Goal: Use online tool/utility: Use online tool/utility

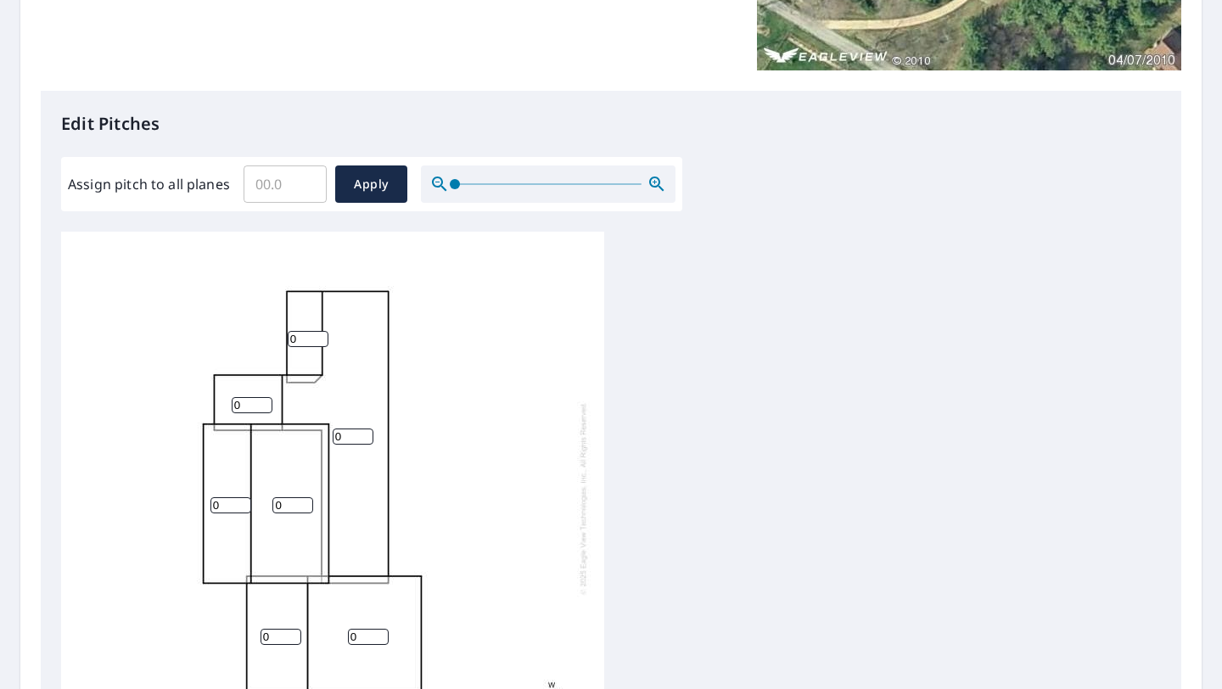
scroll to position [441, 0]
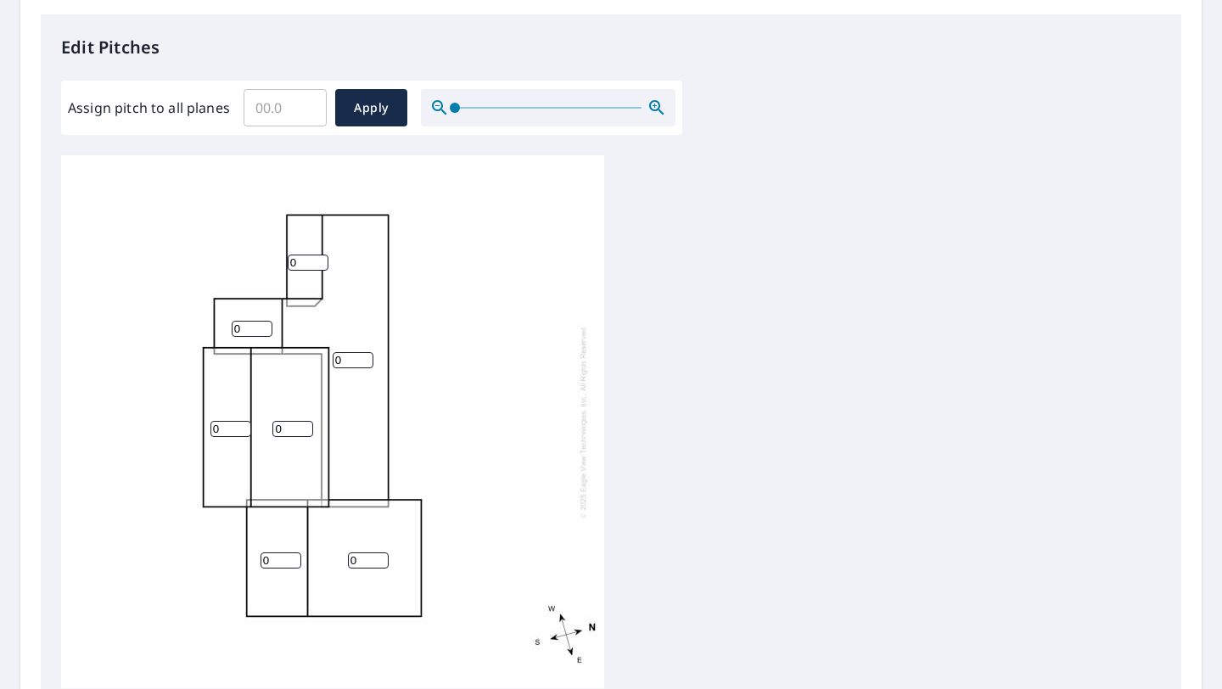
click at [287, 112] on input "Assign pitch to all planes" at bounding box center [285, 108] width 83 height 48
type input "8"
click at [382, 111] on span "Apply" at bounding box center [371, 108] width 45 height 21
type input "8"
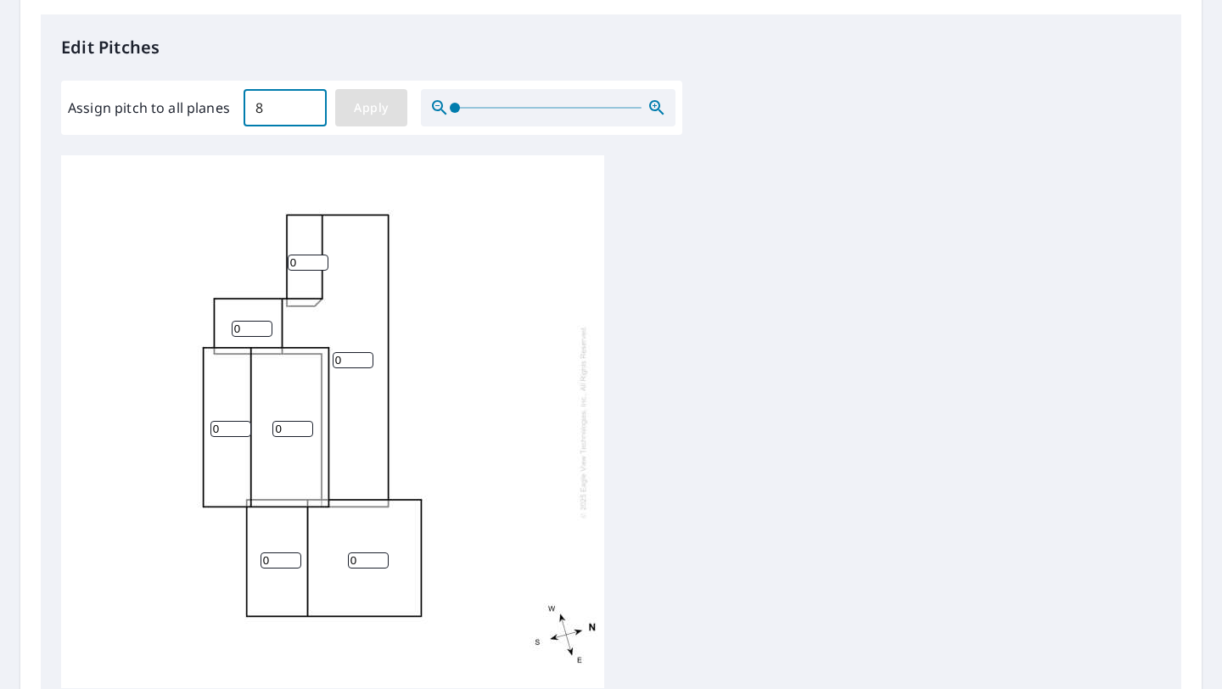
type input "8"
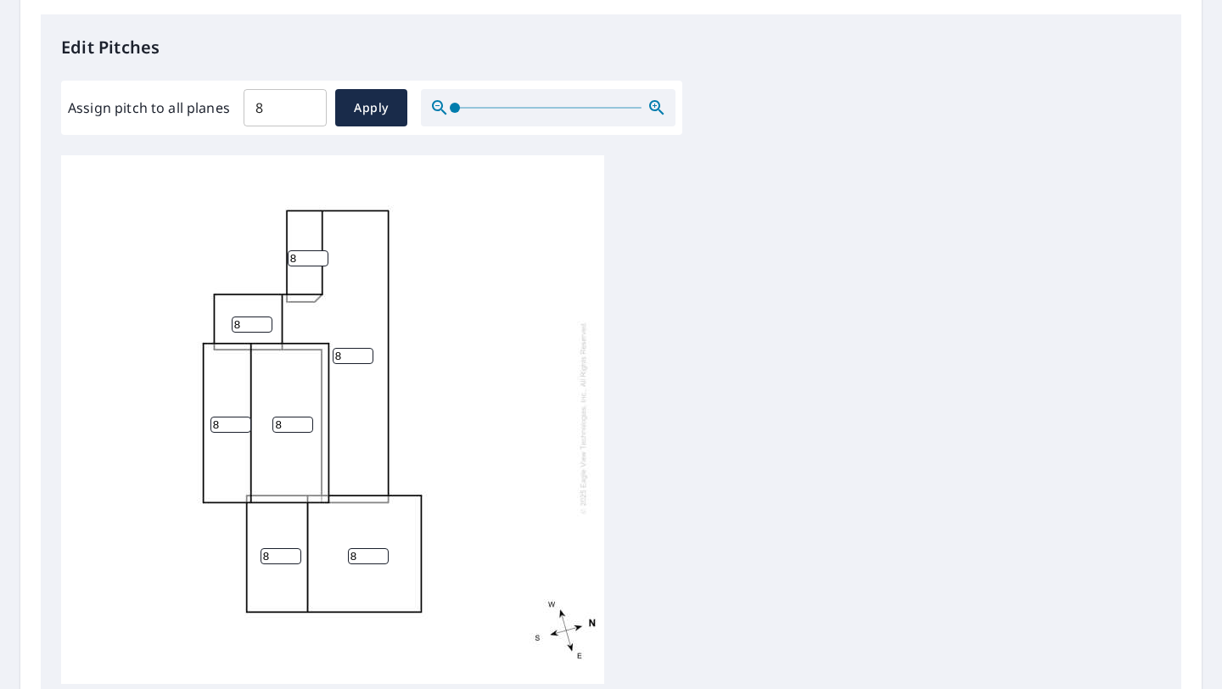
scroll to position [654, 0]
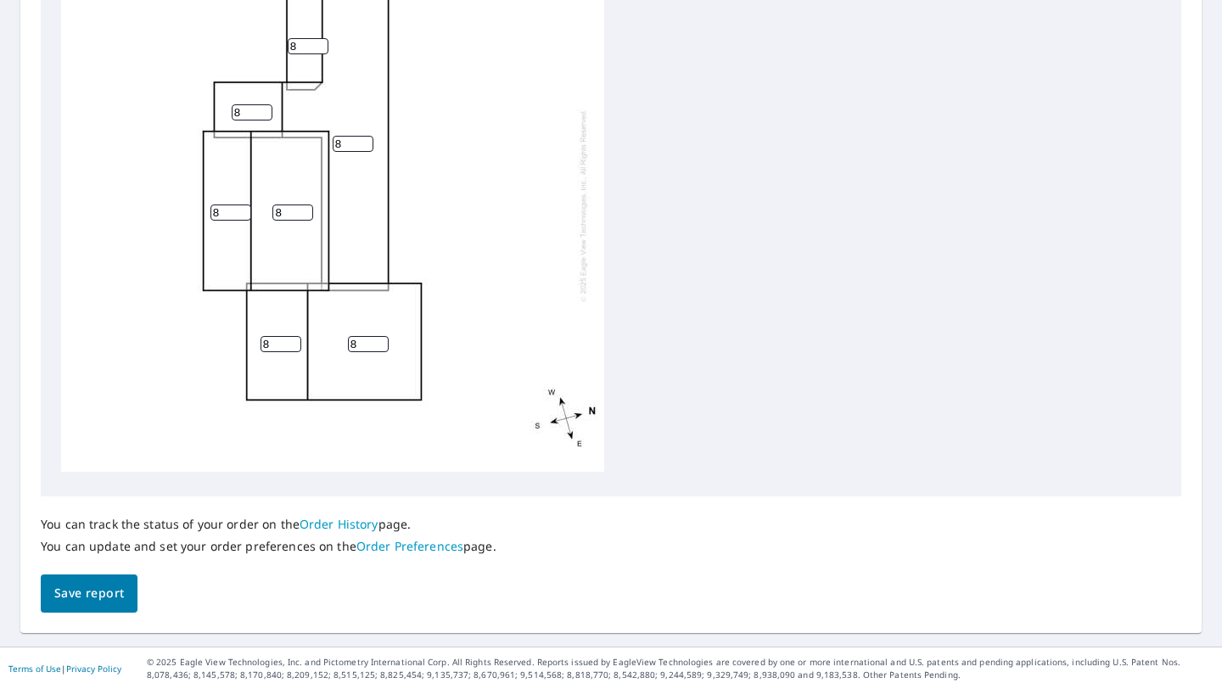
click at [94, 593] on span "Save report" at bounding box center [89, 593] width 70 height 21
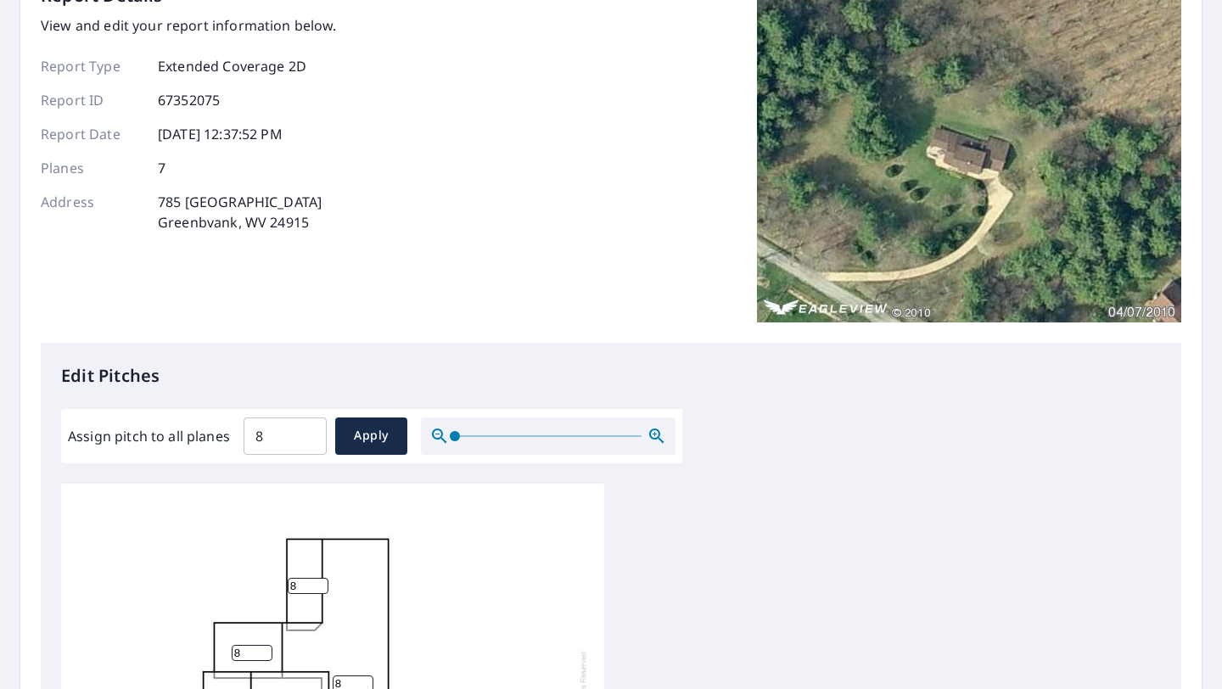
scroll to position [0, 0]
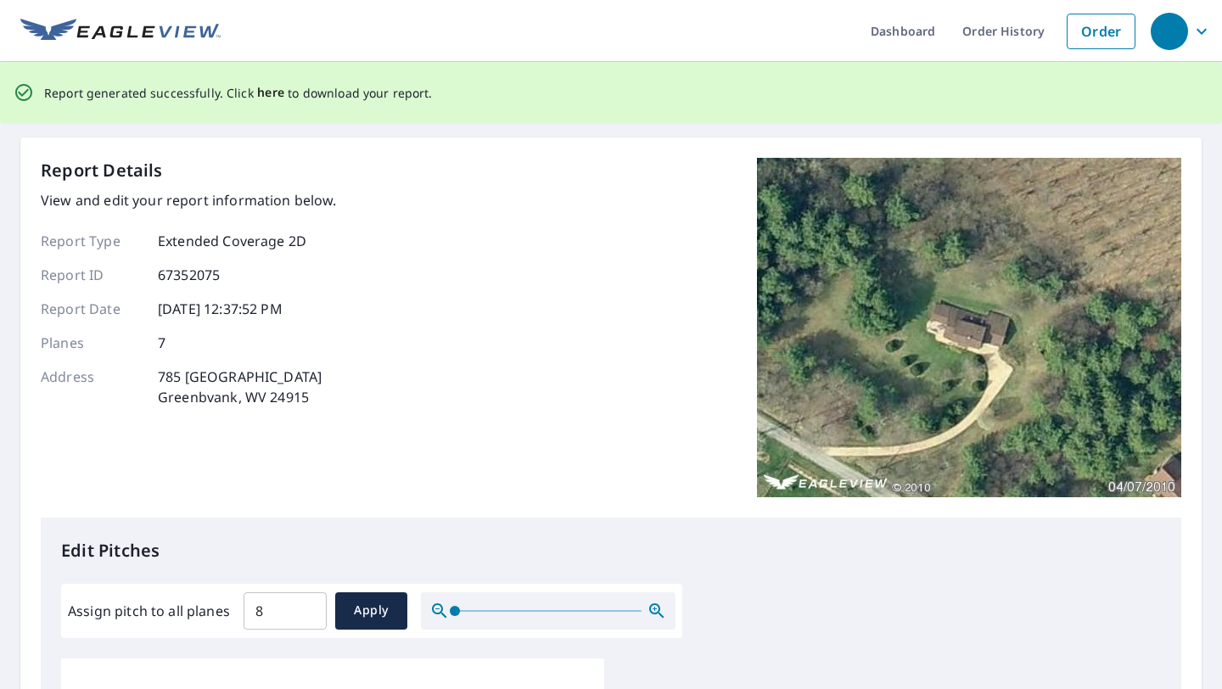
click at [269, 95] on span "here" at bounding box center [271, 92] width 28 height 21
click at [267, 92] on span "here" at bounding box center [271, 92] width 28 height 21
